Goal: Task Accomplishment & Management: Complete application form

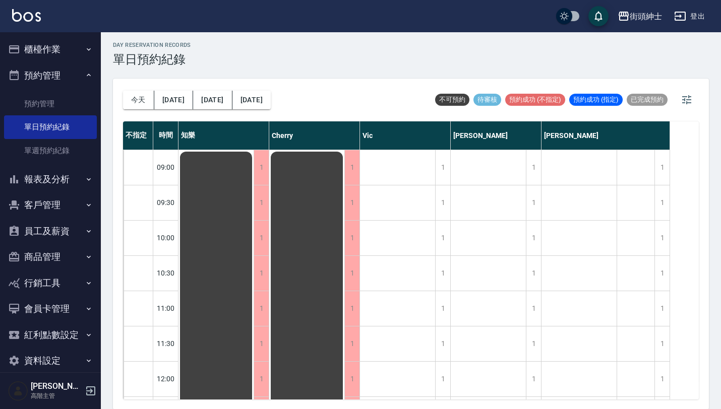
scroll to position [396, 0]
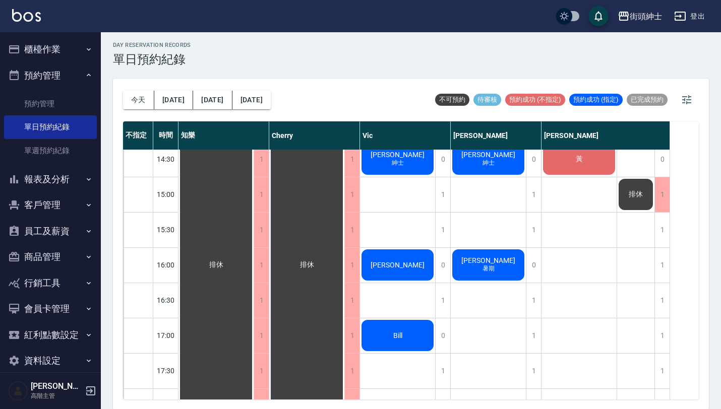
click at [225, 270] on span "Bill" at bounding box center [216, 265] width 18 height 9
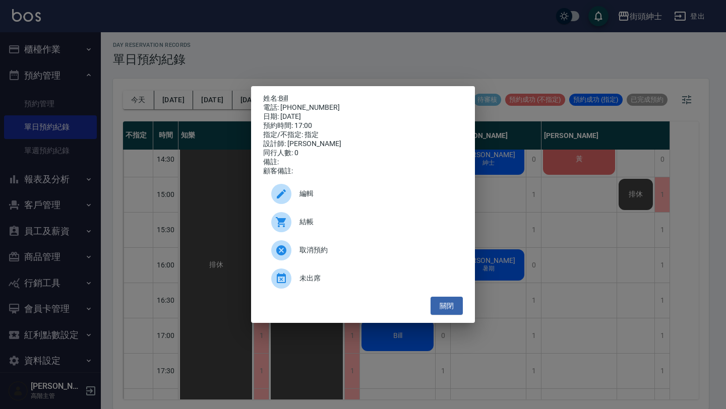
click at [400, 256] on span "取消預約" at bounding box center [376, 250] width 155 height 11
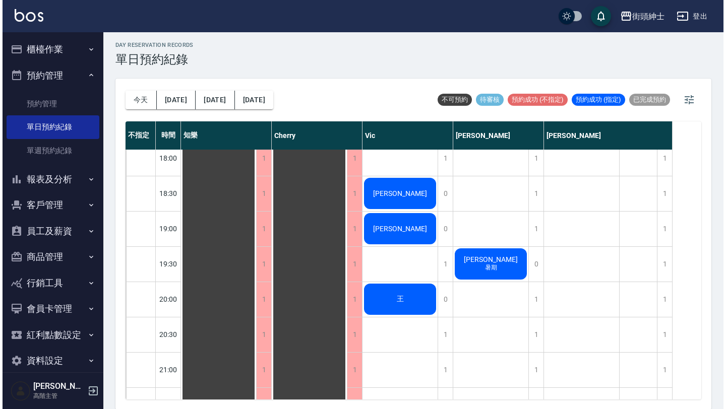
scroll to position [651, 0]
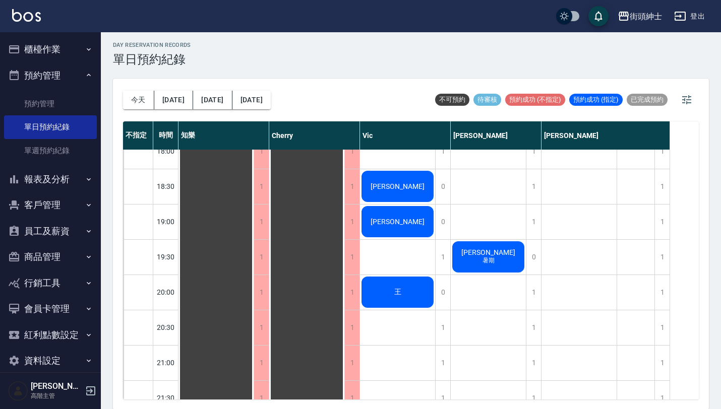
click at [254, 227] on div "[PERSON_NAME]" at bounding box center [215, 10] width 75 height 1022
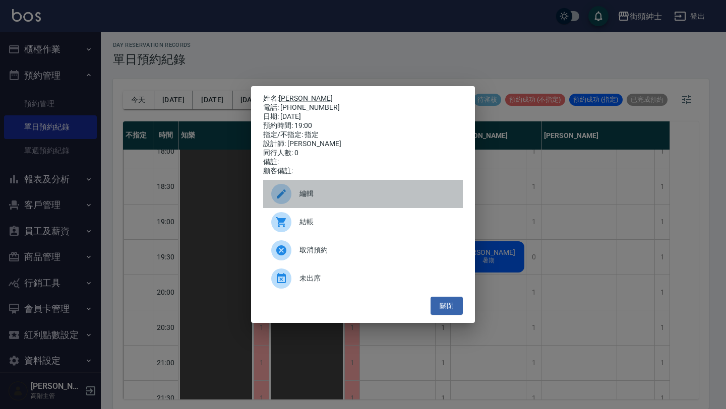
click at [424, 198] on span "編輯" at bounding box center [376, 194] width 155 height 11
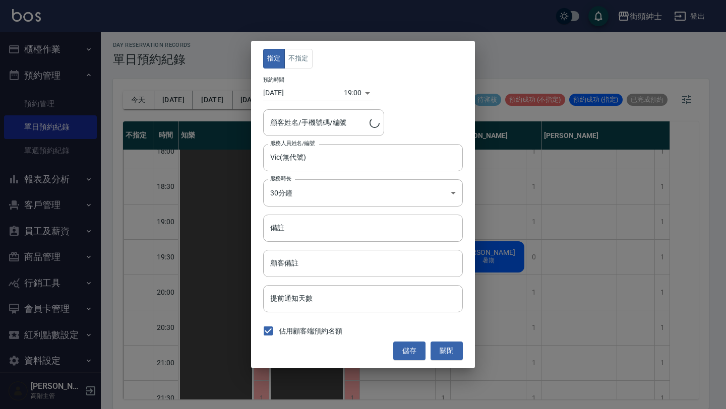
type input "[PERSON_NAME]/0987879478"
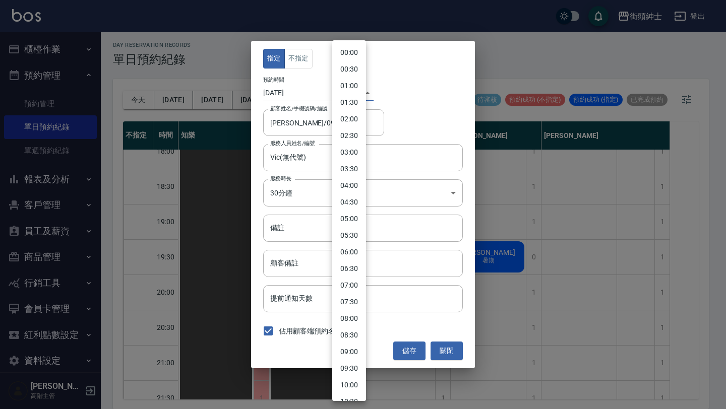
click at [353, 92] on body "街頭紳士 登出 櫃檯作業 打帳單 帳單列表 掛單列表 座位開單 營業儀表板 現金收支登錄 高階收支登錄 材料自購登錄 每日結帳 排班表 現場電腦打卡 掃碼打卡…" at bounding box center [363, 203] width 726 height 412
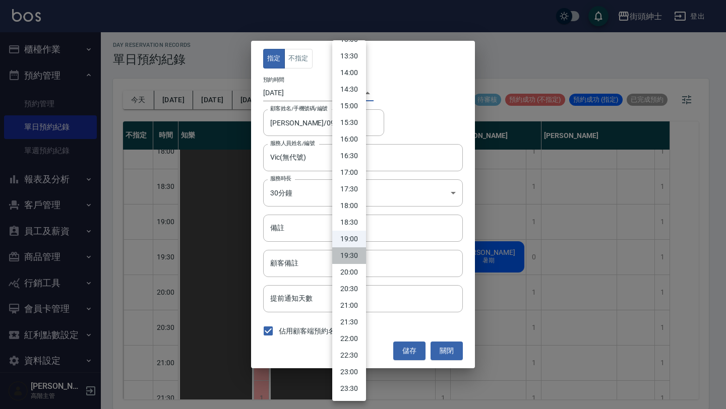
click at [350, 262] on li "19:30" at bounding box center [349, 256] width 34 height 17
type input "1754998200000"
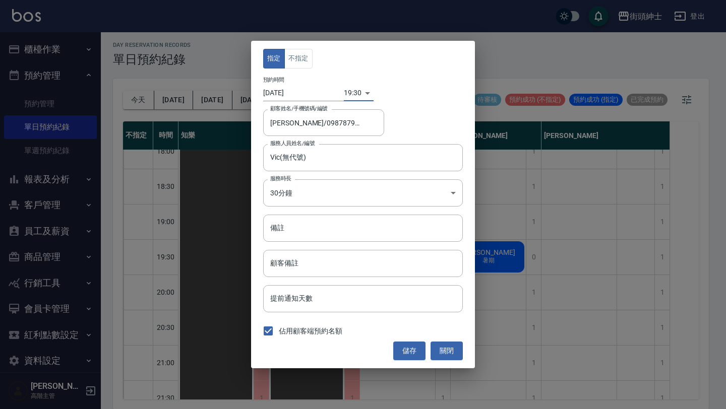
click at [407, 341] on div "指定 不指定 預約時間 [DATE] 19:30 1754998200000 顧客姓名/手機號碼/編號 [PERSON_NAME]/0987879478 顧客…" at bounding box center [363, 204] width 224 height 327
click at [409, 352] on button "儲存" at bounding box center [409, 351] width 32 height 19
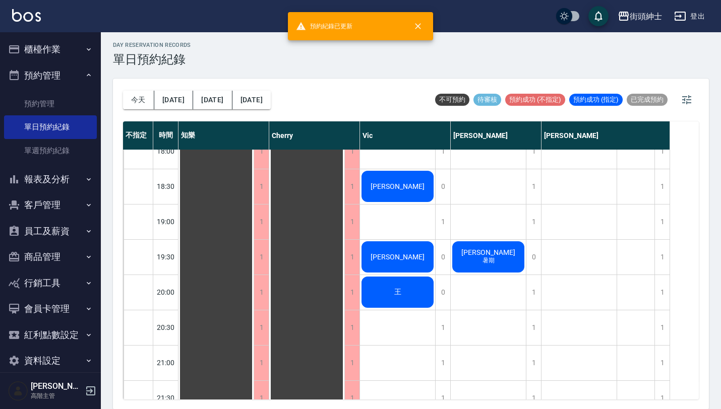
click at [254, 266] on div "[PERSON_NAME] 暑期" at bounding box center [215, 10] width 75 height 1022
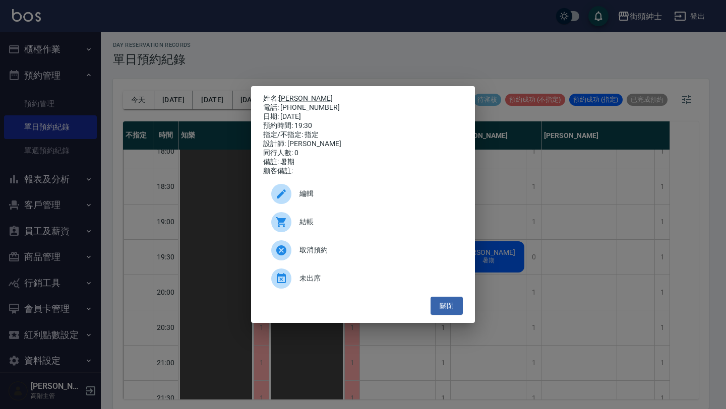
click at [347, 188] on div "編輯" at bounding box center [363, 194] width 200 height 28
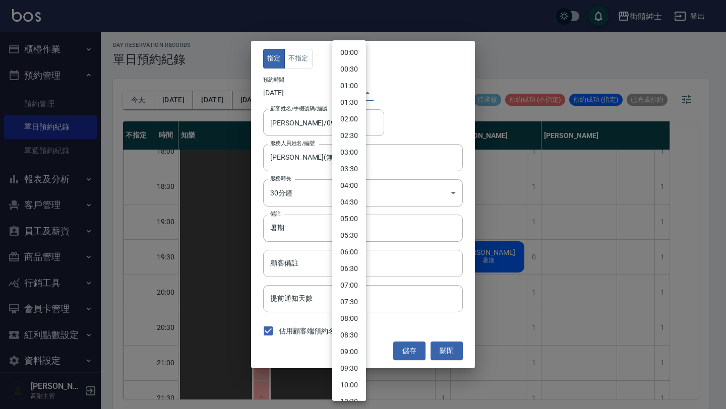
click at [343, 93] on body "街頭紳士 登出 櫃檯作業 打帳單 帳單列表 掛單列表 座位開單 營業儀表板 現金收支登錄 高階收支登錄 材料自購登錄 每日結帳 排班表 現場電腦打卡 掃碼打卡…" at bounding box center [363, 203] width 726 height 412
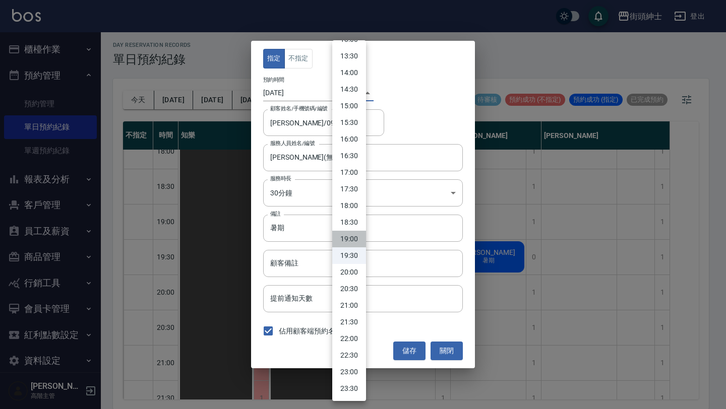
click at [353, 237] on li "19:00" at bounding box center [349, 239] width 34 height 17
type input "1754996400000"
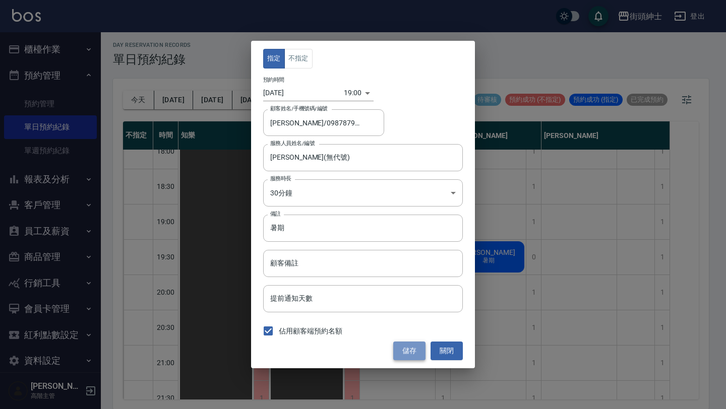
click at [410, 350] on button "儲存" at bounding box center [409, 351] width 32 height 19
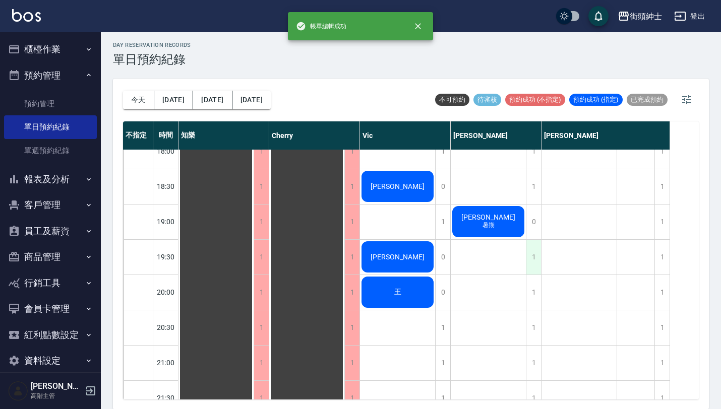
click at [536, 262] on div "1" at bounding box center [533, 257] width 15 height 35
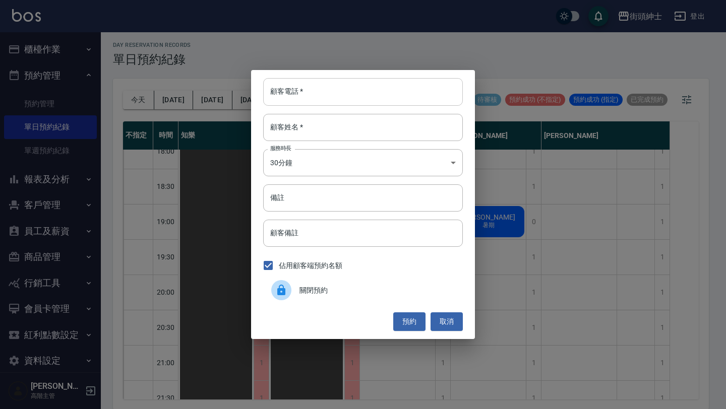
click at [387, 99] on input "顧客電話   *" at bounding box center [363, 91] width 200 height 27
paste input "稱呼：許先生 電話：[PHONE_NUMBER]"
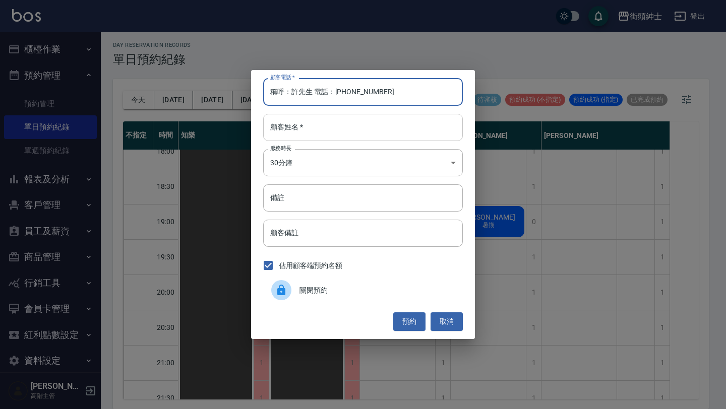
type input "稱呼：許先生 電話：[PHONE_NUMBER]"
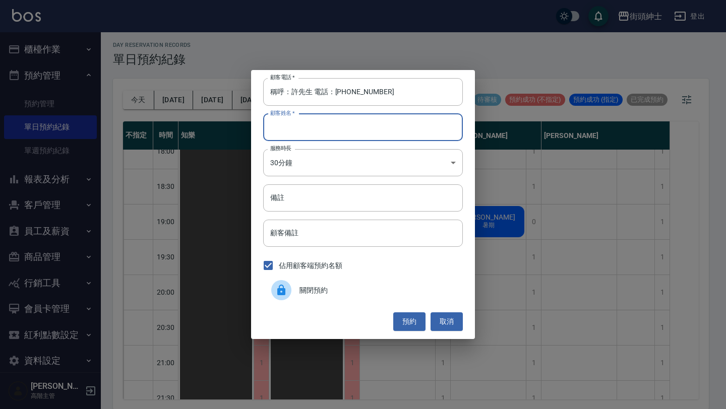
click at [373, 122] on input "顧客姓名   *" at bounding box center [363, 127] width 200 height 27
paste input "稱呼：許先生 電話：[PHONE_NUMBER]"
type input "稱呼：許先生 電話：[PHONE_NUMBER]"
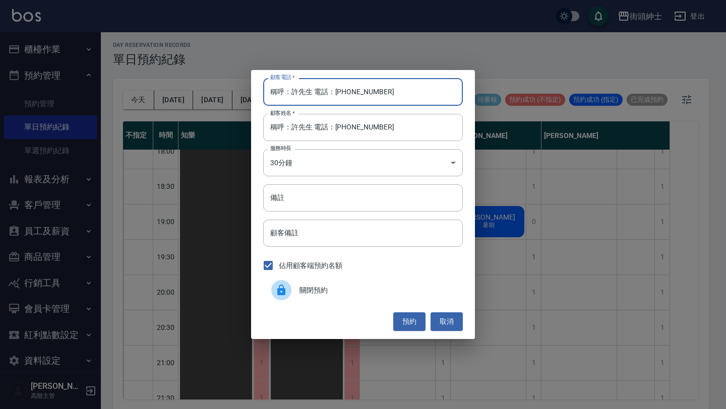
drag, startPoint x: 334, startPoint y: 90, endPoint x: 203, endPoint y: 89, distance: 131.1
click at [205, 89] on div "顧客電話   * 稱呼：[PERSON_NAME]先生 電話：[PHONE_NUMBER] 顧客電話   * 顧客姓名   * 稱呼：[PERSON_NAME…" at bounding box center [363, 204] width 726 height 409
type input "0933771532"
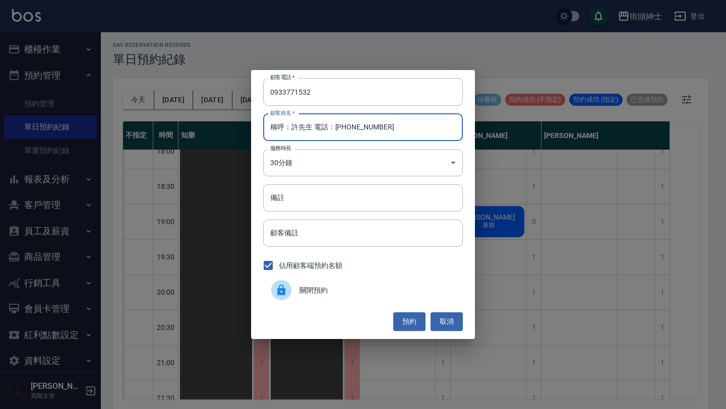
drag, startPoint x: 291, startPoint y: 129, endPoint x: 188, endPoint y: 129, distance: 103.4
click at [190, 129] on div "顧客電話   * [PHONE_NUMBER] 顧客電話   * 顧客姓名   * 稱呼：[PERSON_NAME]先生 電話：[PHONE_NUMBER] …" at bounding box center [363, 204] width 726 height 409
drag, startPoint x: 289, startPoint y: 127, endPoint x: 535, endPoint y: 129, distance: 246.1
click at [524, 128] on div "顧客電話   * [PHONE_NUMBER] 顧客電話   * 顧客姓名   * [PERSON_NAME]先生 電話：[PHONE_NUMBER] 顧客姓…" at bounding box center [363, 204] width 726 height 409
type input "許先生"
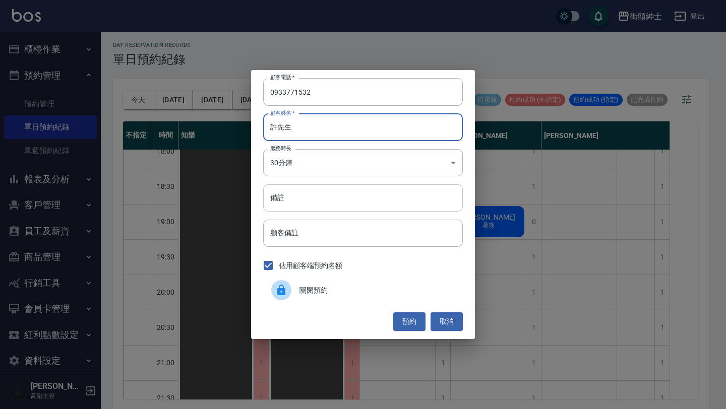
click at [441, 192] on input "備註" at bounding box center [363, 198] width 200 height 27
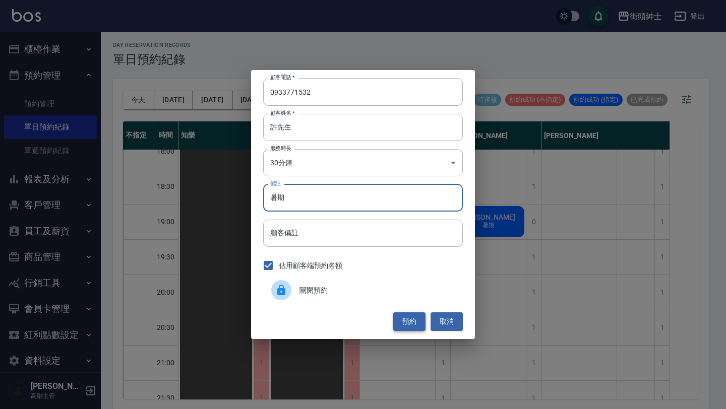
type input "暑期"
click at [417, 323] on button "預約" at bounding box center [409, 322] width 32 height 19
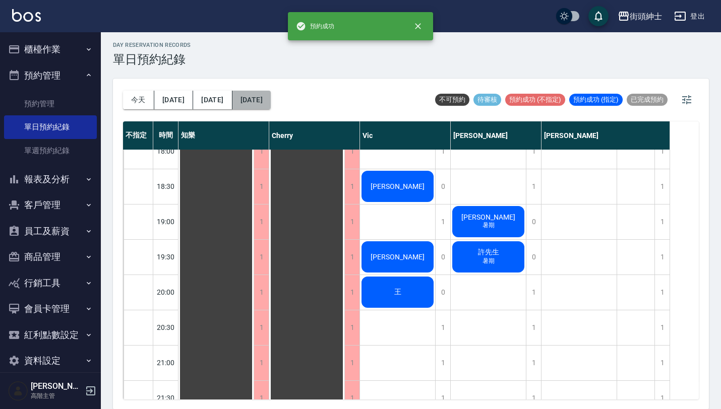
click at [247, 103] on button "[DATE]" at bounding box center [251, 100] width 38 height 19
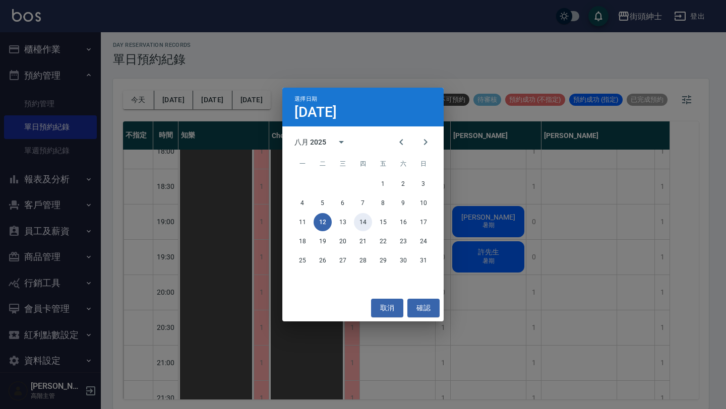
click at [363, 226] on button "14" at bounding box center [363, 222] width 18 height 18
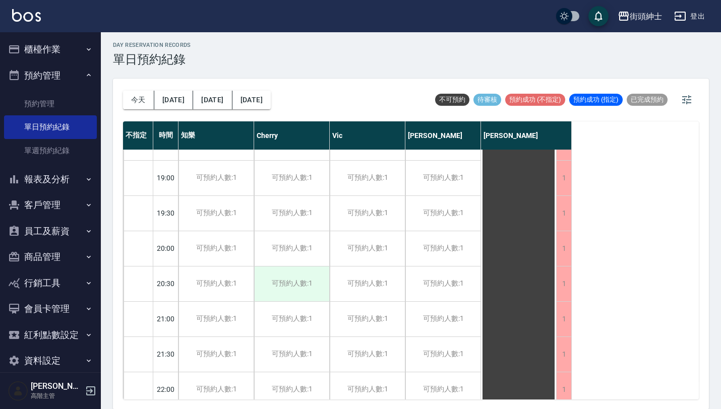
scroll to position [692, 0]
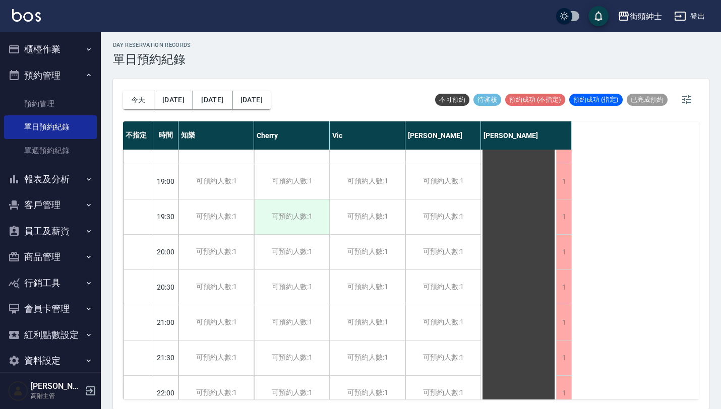
click at [305, 222] on div "可預約人數:1" at bounding box center [291, 217] width 75 height 35
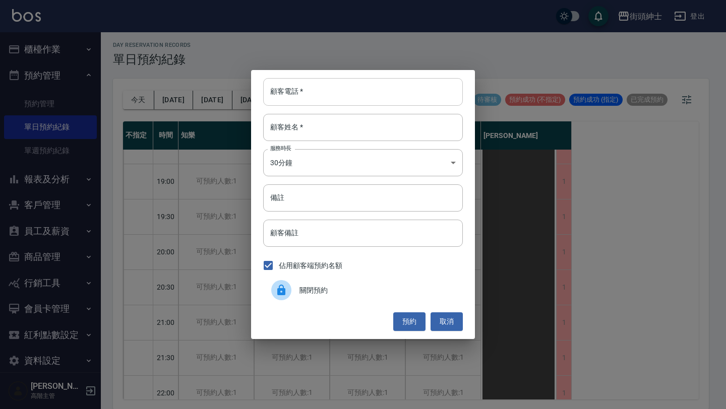
click at [330, 93] on input "顧客電話   *" at bounding box center [363, 91] width 200 height 27
paste input "[PERSON_NAME]0910352489"
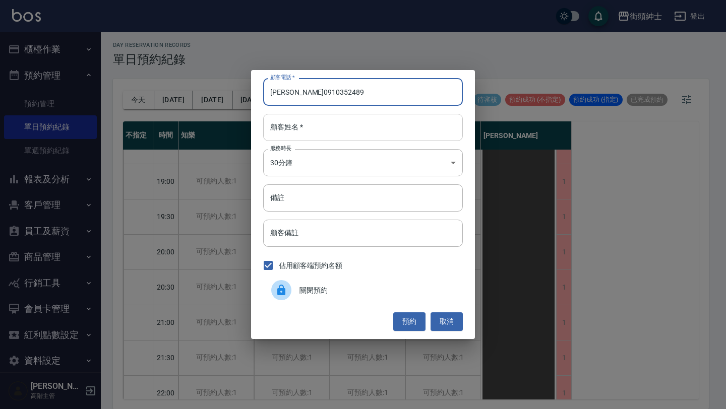
type input "[PERSON_NAME]0910352489"
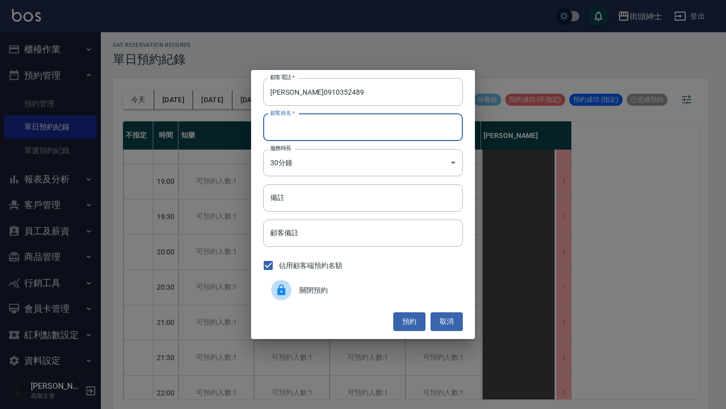
click at [325, 133] on input "顧客姓名   *" at bounding box center [363, 127] width 200 height 27
paste input "[PERSON_NAME]0910352489"
type input "[PERSON_NAME]0910352489"
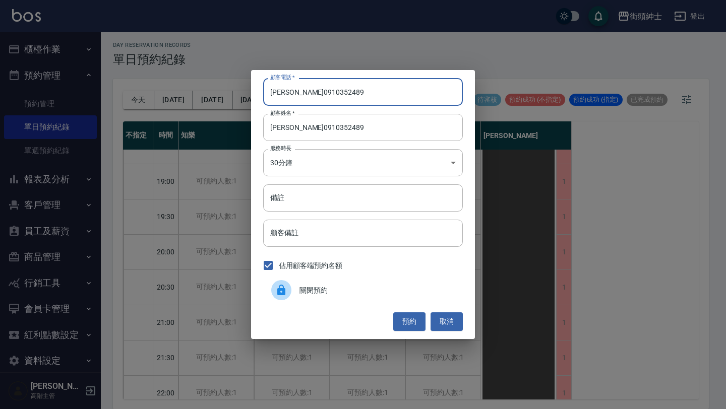
drag, startPoint x: 293, startPoint y: 92, endPoint x: 240, endPoint y: 92, distance: 52.9
click at [244, 92] on div "顧客電話   * [PERSON_NAME][PHONE_NUMBER] 顧客電話   * 顧客姓名   * [PERSON_NAME]0910352489 …" at bounding box center [363, 204] width 726 height 409
type input "0910352489"
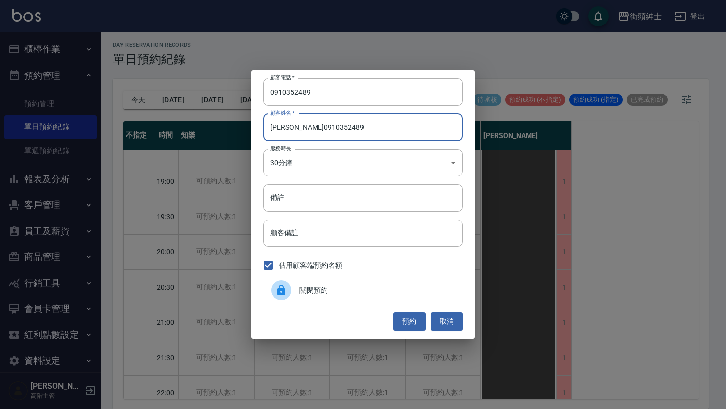
drag, startPoint x: 290, startPoint y: 128, endPoint x: 420, endPoint y: 127, distance: 130.1
click at [421, 128] on input "[PERSON_NAME]0910352489" at bounding box center [363, 127] width 200 height 27
type input "[PERSON_NAME]"
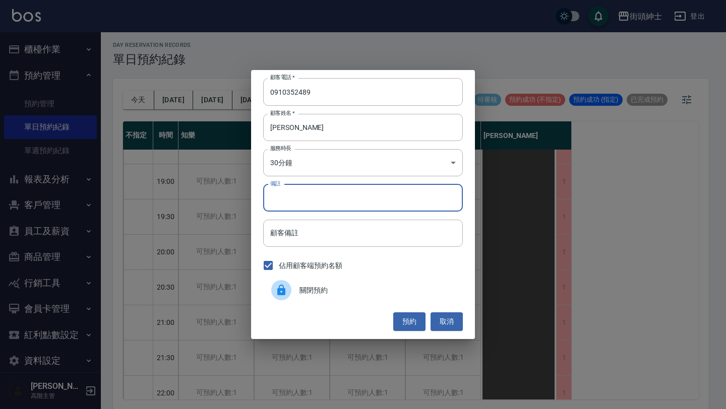
click at [401, 202] on input "備註" at bounding box center [363, 198] width 200 height 27
type input "清粉刺體驗"
click at [402, 323] on button "預約" at bounding box center [409, 322] width 32 height 19
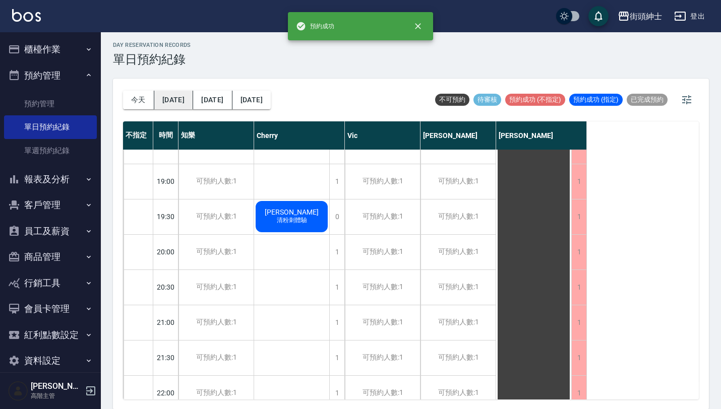
click at [169, 104] on button "[DATE]" at bounding box center [173, 100] width 39 height 19
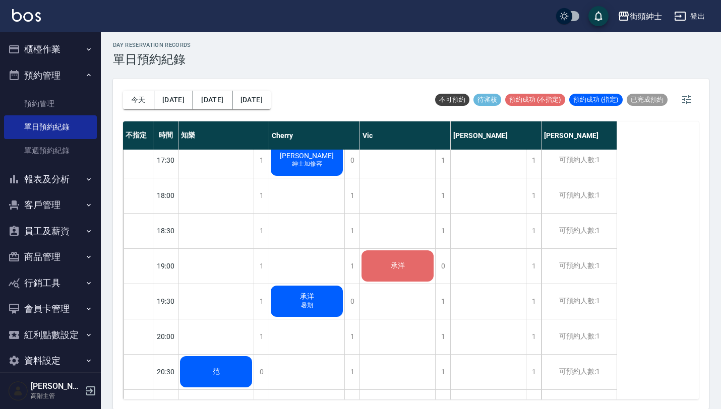
scroll to position [602, 0]
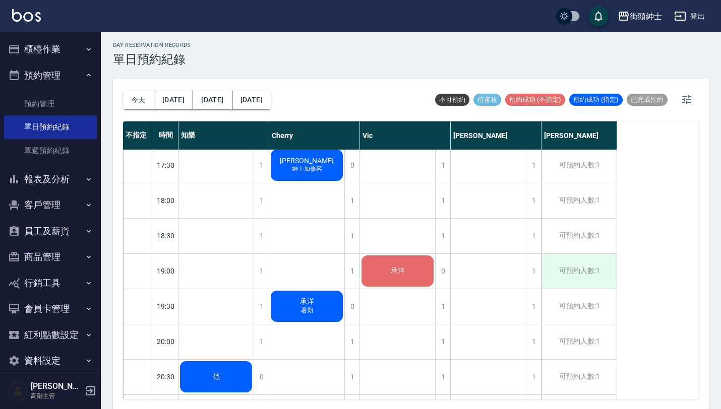
click at [594, 268] on div "可預約人數:1" at bounding box center [578, 271] width 75 height 35
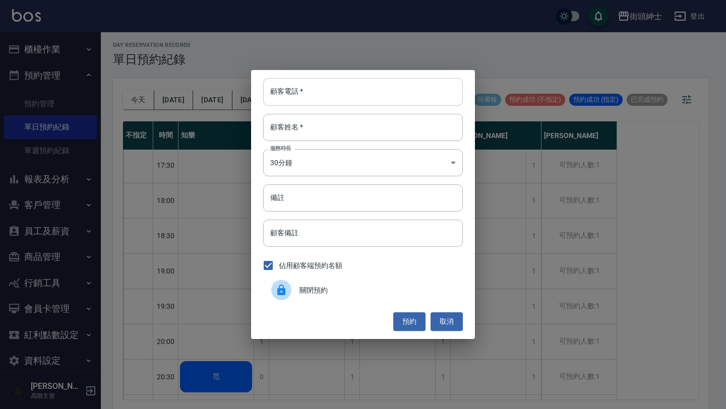
click at [363, 91] on input "顧客電話   *" at bounding box center [363, 91] width 200 height 27
paste input "稱呼：[PERSON_NAME]先生 電話：[PHONE_NUMBER]"
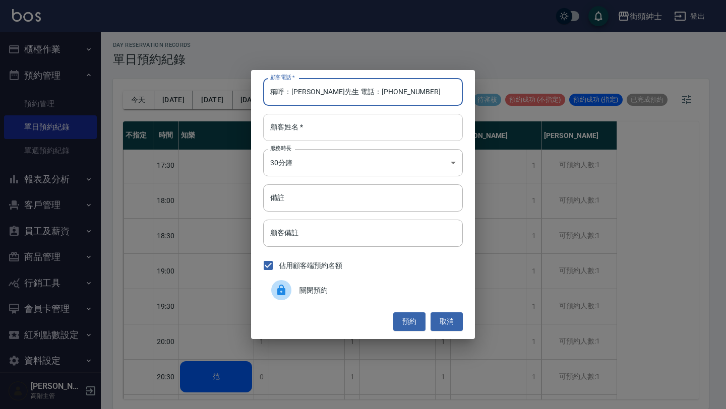
type input "稱呼：[PERSON_NAME]先生 電話：[PHONE_NUMBER]"
click at [334, 133] on input "顧客姓名   *" at bounding box center [363, 127] width 200 height 27
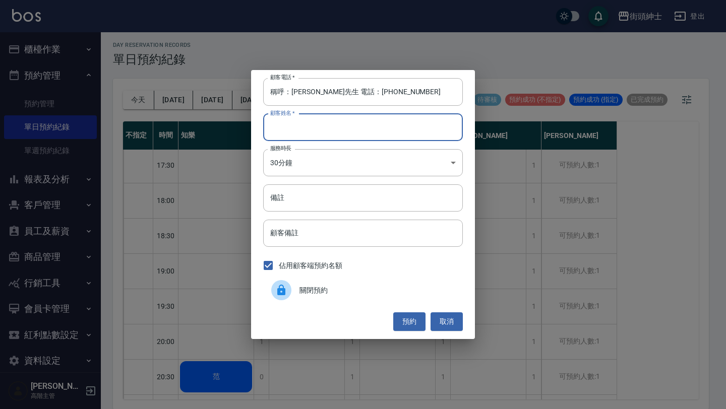
paste input "稱呼：[PERSON_NAME]先生 電話：[PHONE_NUMBER]"
type input "稱呼：[PERSON_NAME]先生 電話：[PHONE_NUMBER]"
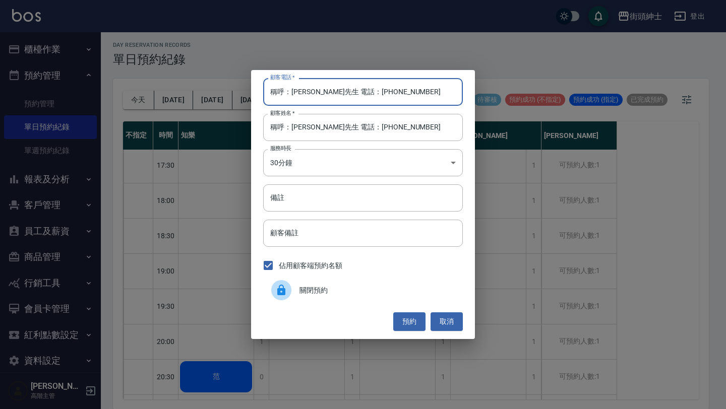
drag, startPoint x: 336, startPoint y: 91, endPoint x: 219, endPoint y: 90, distance: 117.0
click at [222, 90] on div "顧客電話   * 稱呼：[PERSON_NAME]先生 電話：[PHONE_NUMBER] 顧客電話   * 顧客姓名   * 稱呼：[PERSON_NAME…" at bounding box center [363, 204] width 726 height 409
type input "0975345913"
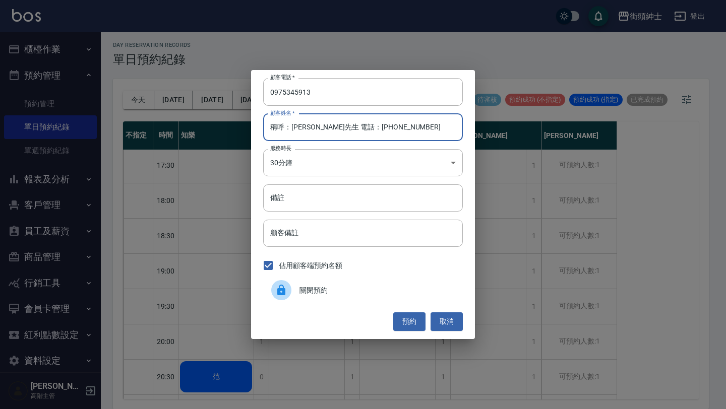
drag, startPoint x: 292, startPoint y: 127, endPoint x: 219, endPoint y: 130, distance: 73.2
click at [221, 131] on div "顧客電話   * [PHONE_NUMBER] 顧客電話   * 顧客姓名   * 稱呼：[PERSON_NAME]先生 電話：[PHONE_NUMBER] …" at bounding box center [363, 204] width 726 height 409
drag, startPoint x: 289, startPoint y: 128, endPoint x: 432, endPoint y: 131, distance: 142.2
click at [426, 131] on input "[PERSON_NAME]先生 電話：[PHONE_NUMBER]" at bounding box center [363, 127] width 200 height 27
type input "[PERSON_NAME]先生"
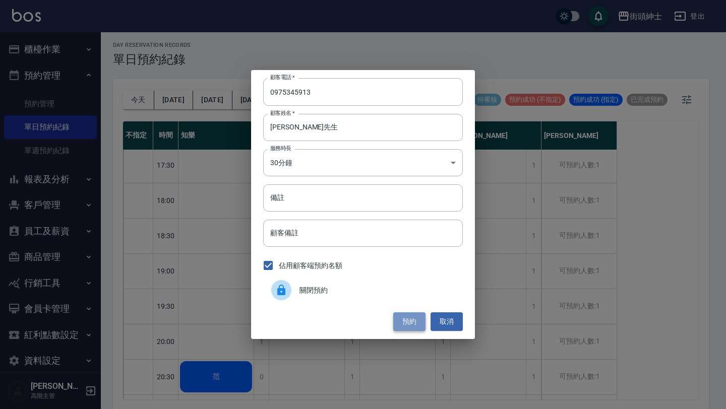
click at [412, 321] on button "預約" at bounding box center [409, 322] width 32 height 19
